Goal: Navigation & Orientation: Find specific page/section

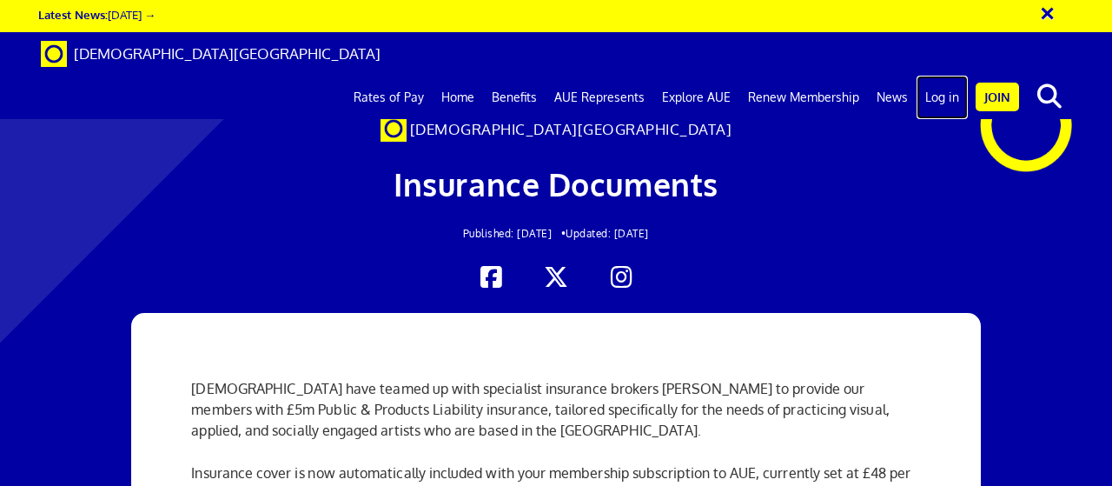
click at [951, 76] on link "Log in" at bounding box center [941, 97] width 51 height 43
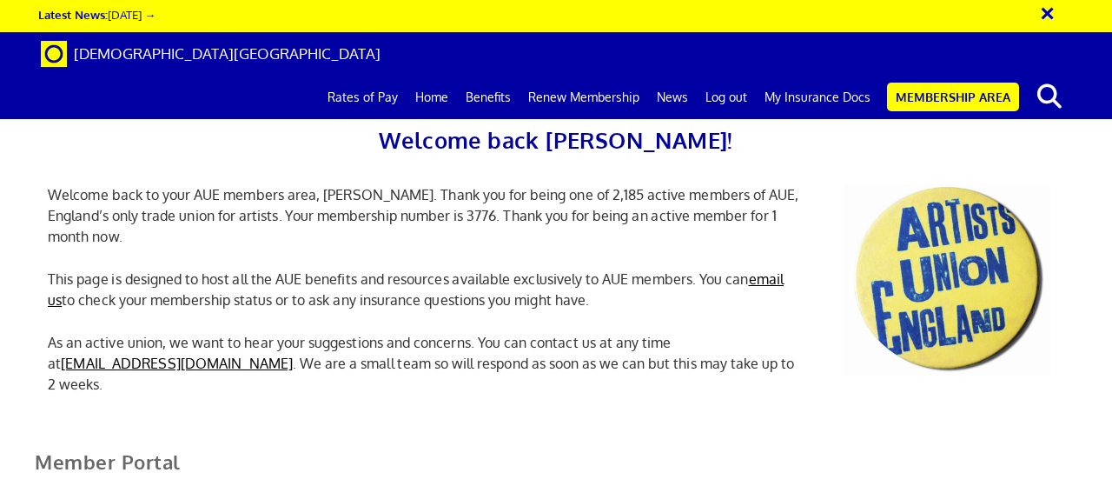
scroll to position [434, 0]
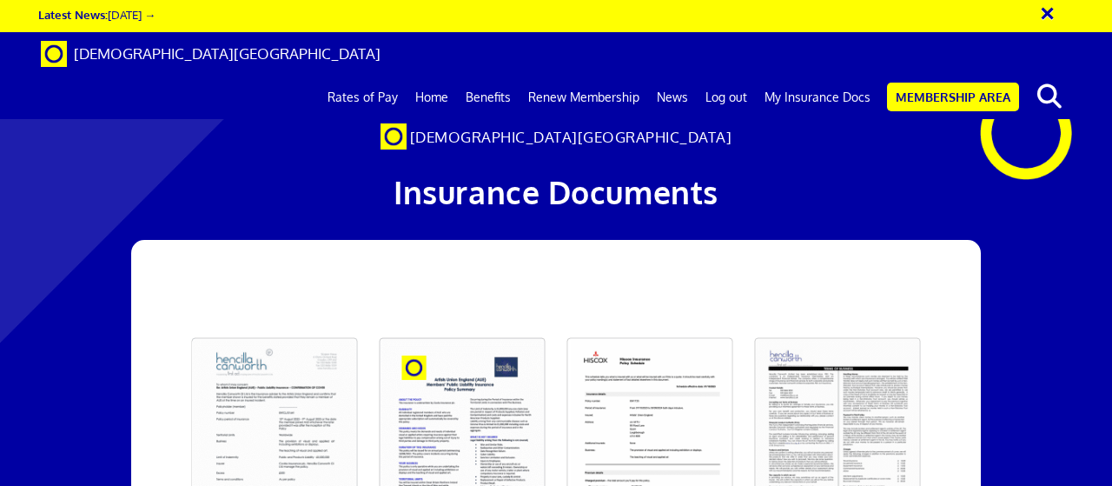
scroll to position [174, 0]
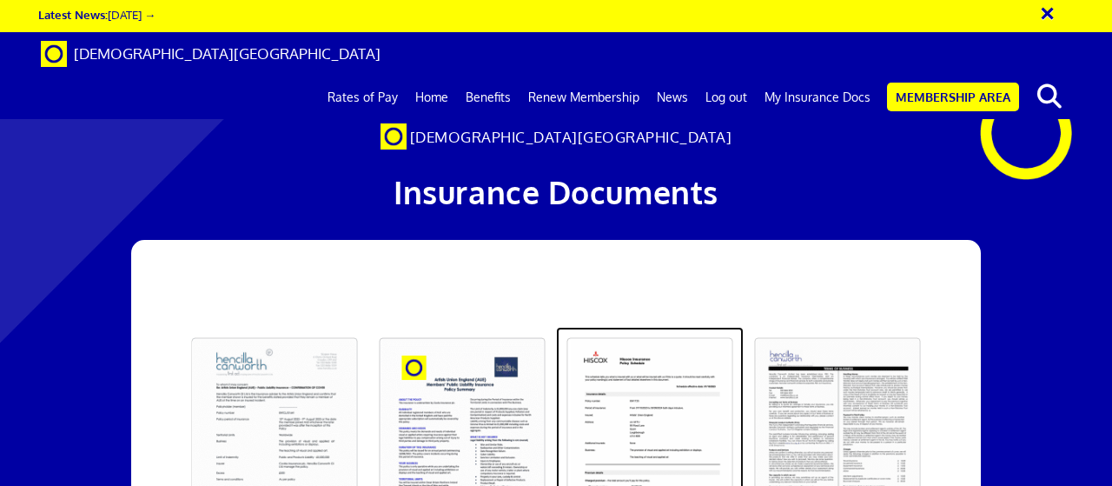
click at [649, 344] on link at bounding box center [650, 437] width 188 height 221
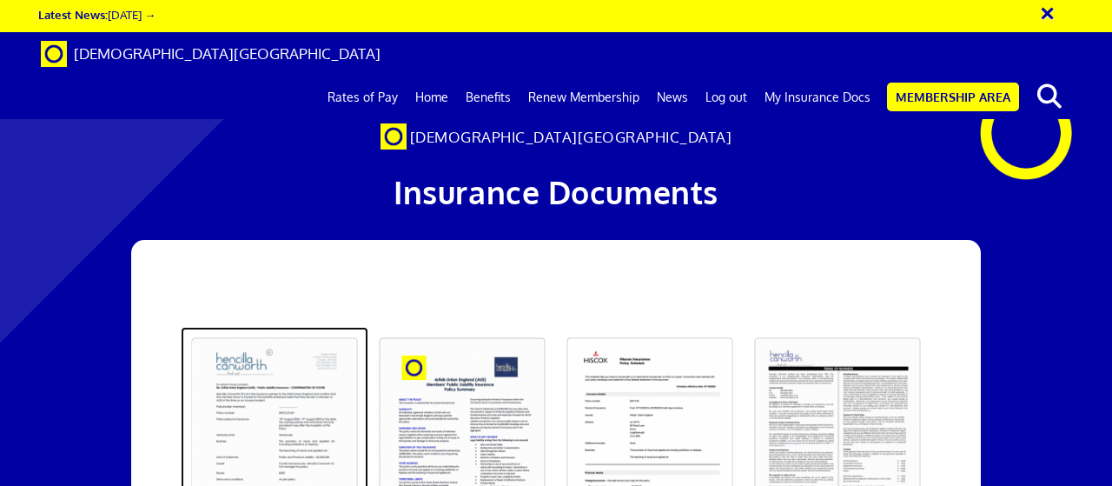
click at [310, 327] on link at bounding box center [275, 437] width 188 height 221
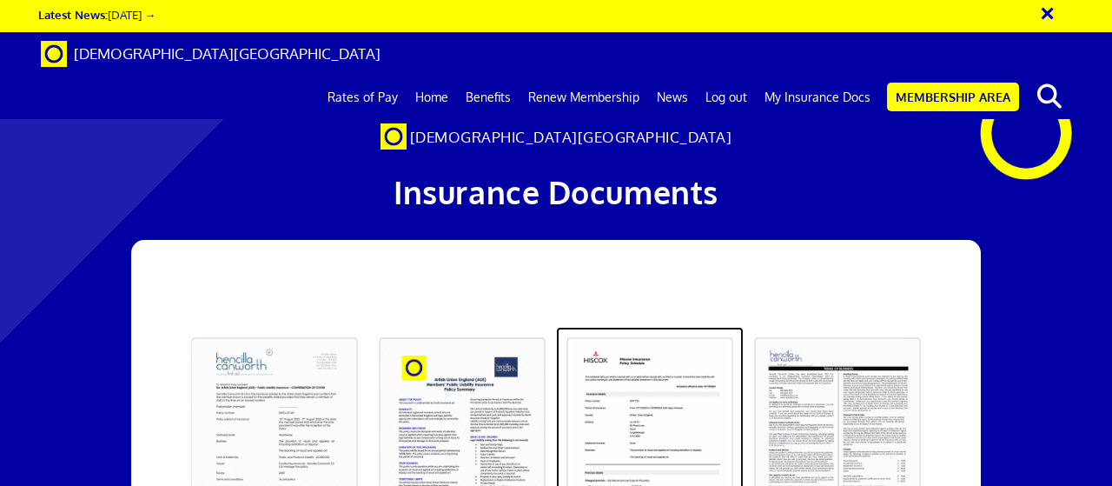
click at [670, 327] on link at bounding box center [650, 437] width 188 height 221
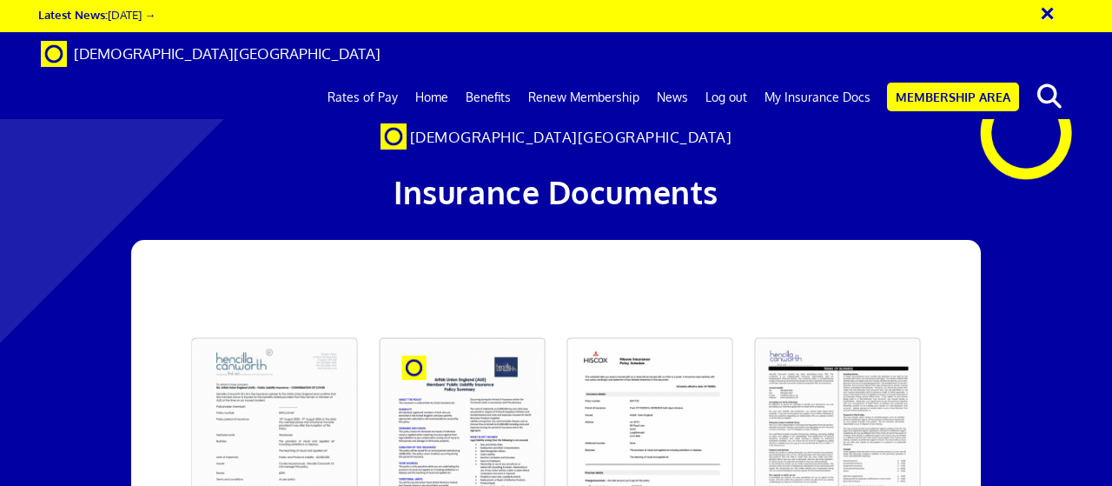
click at [1052, 15] on button "×" at bounding box center [1058, 11] width 43 height 29
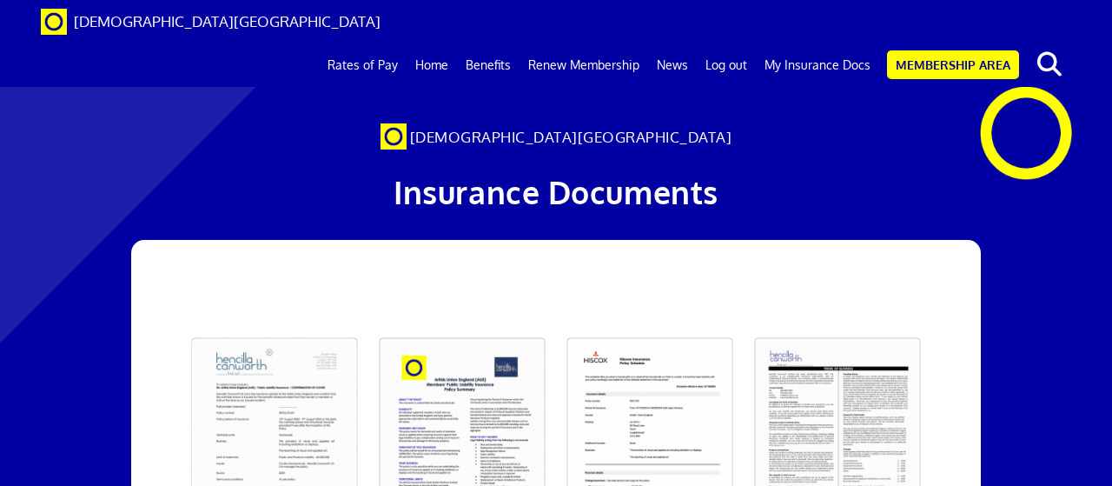
scroll to position [1824, 0]
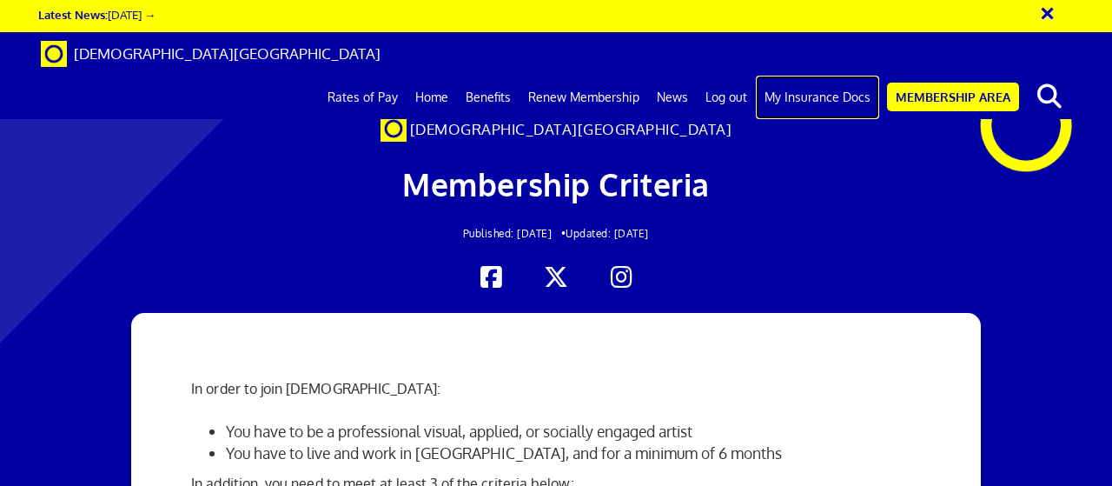
click at [816, 76] on link "My Insurance Docs" at bounding box center [817, 97] width 123 height 43
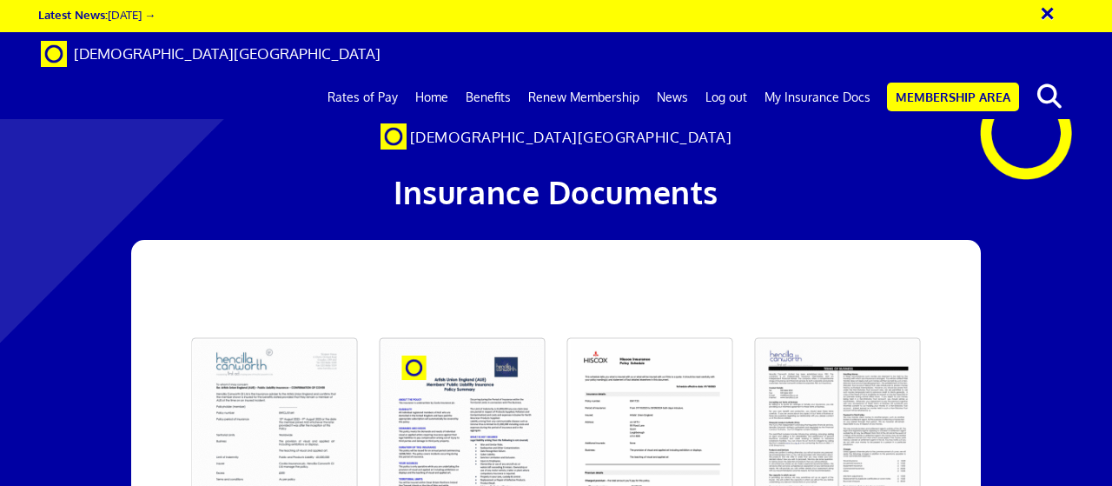
scroll to position [174, 0]
click at [250, 327] on link at bounding box center [275, 437] width 188 height 221
